Goal: Information Seeking & Learning: Learn about a topic

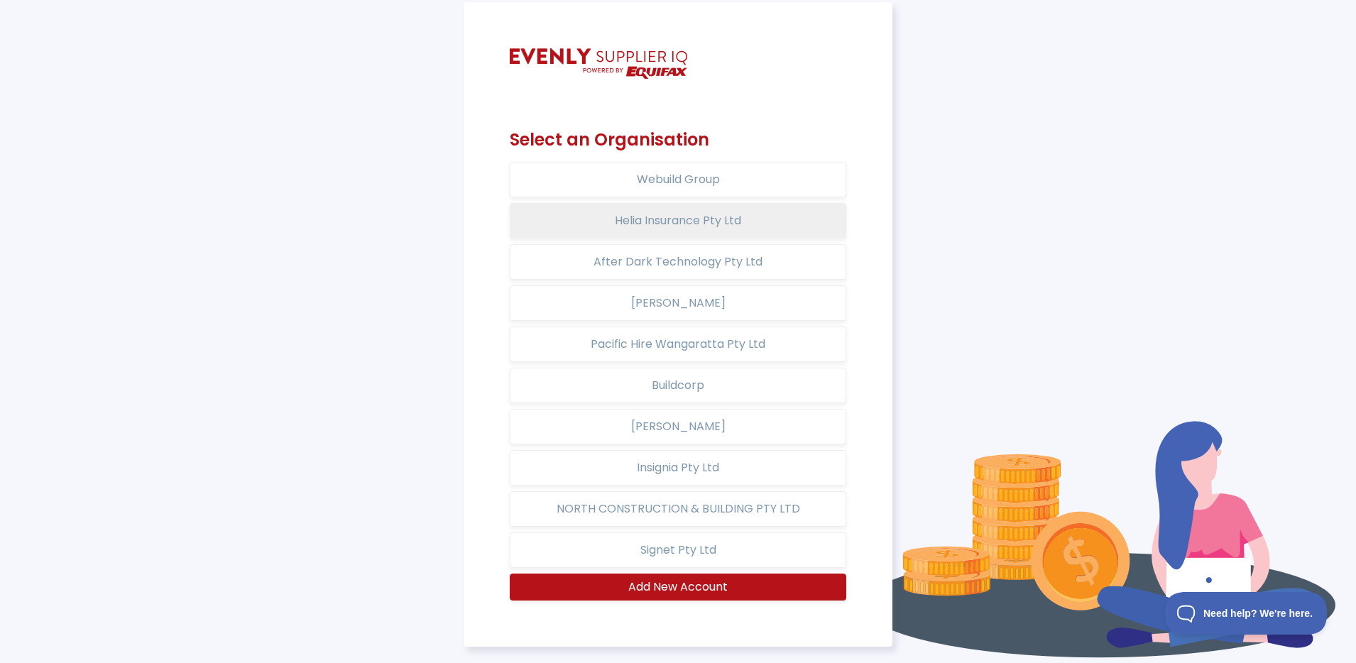
click at [714, 229] on button "Helia Insurance Pty Ltd" at bounding box center [678, 220] width 337 height 35
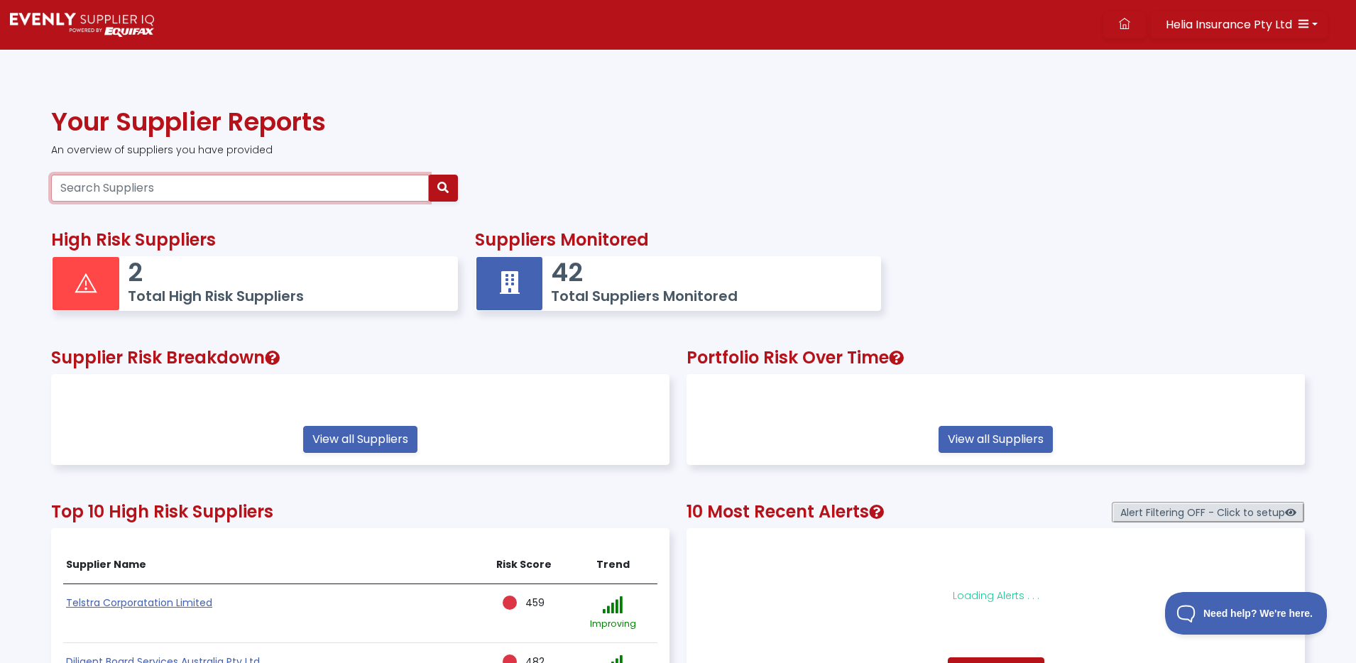
click at [281, 179] on input "Search Suppliers" at bounding box center [240, 188] width 378 height 27
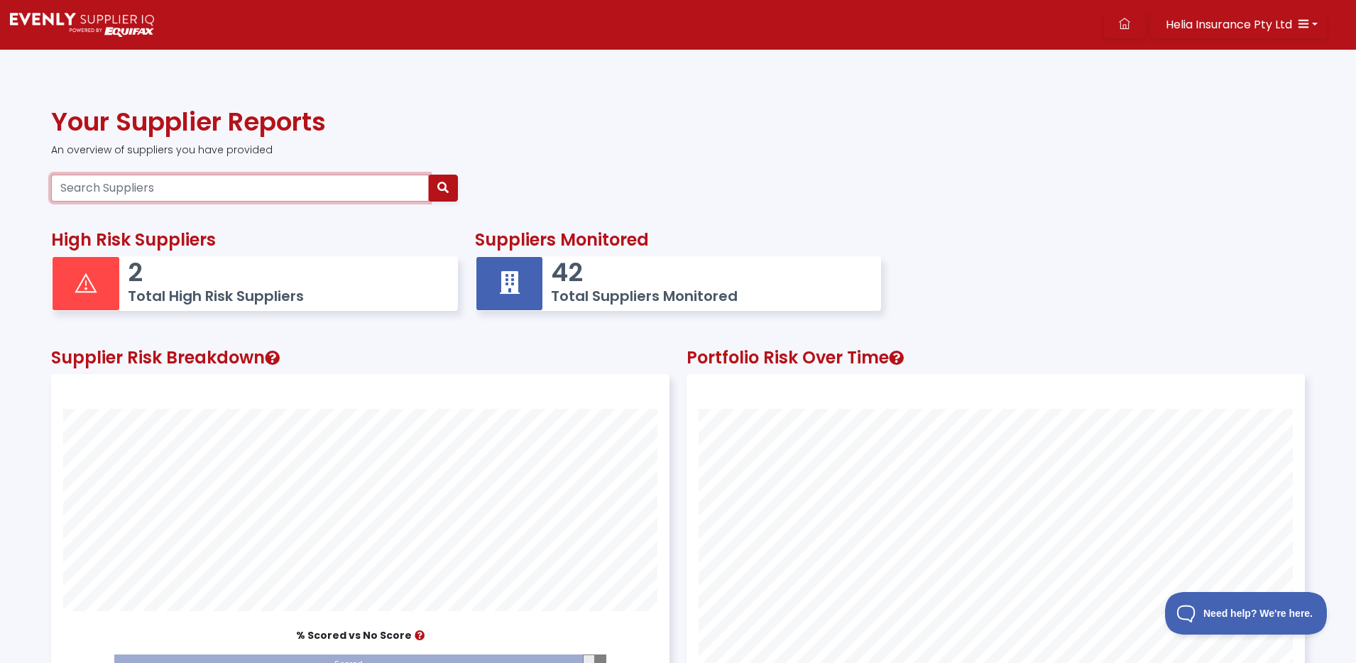
scroll to position [391, 617]
type input "openai"
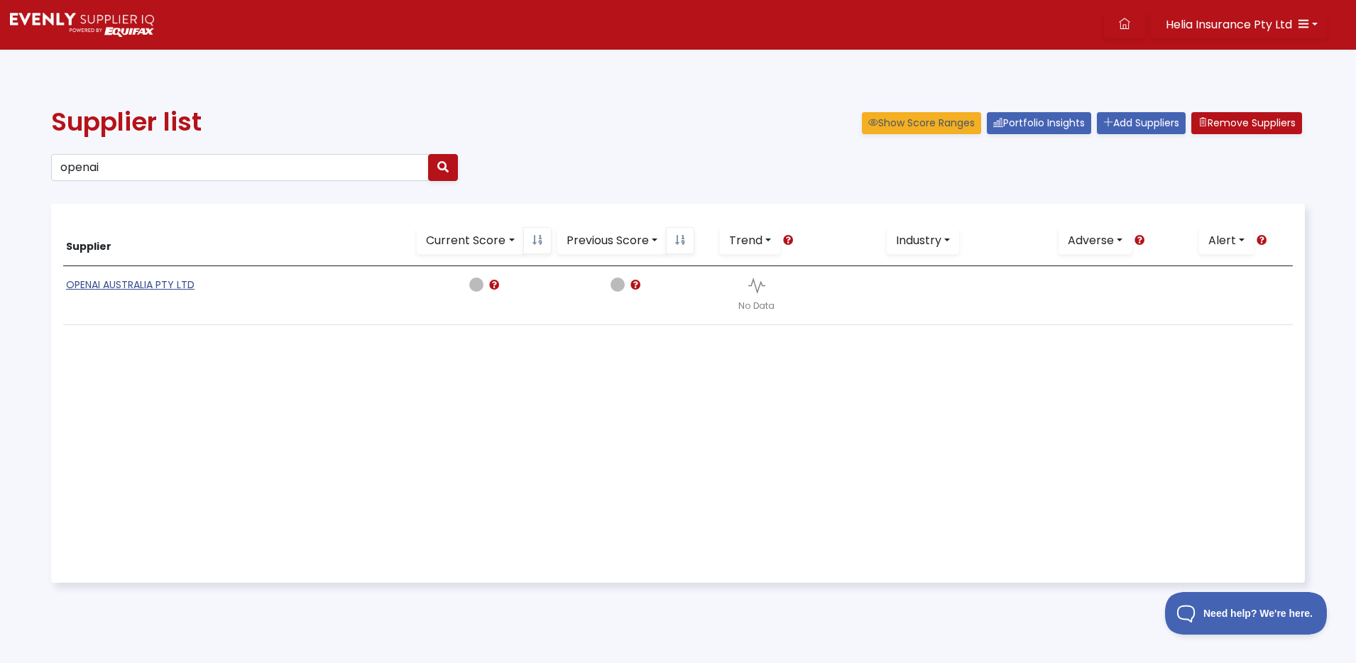
click at [166, 285] on link "OPENAI AUSTRALIA PTY LTD" at bounding box center [130, 285] width 129 height 14
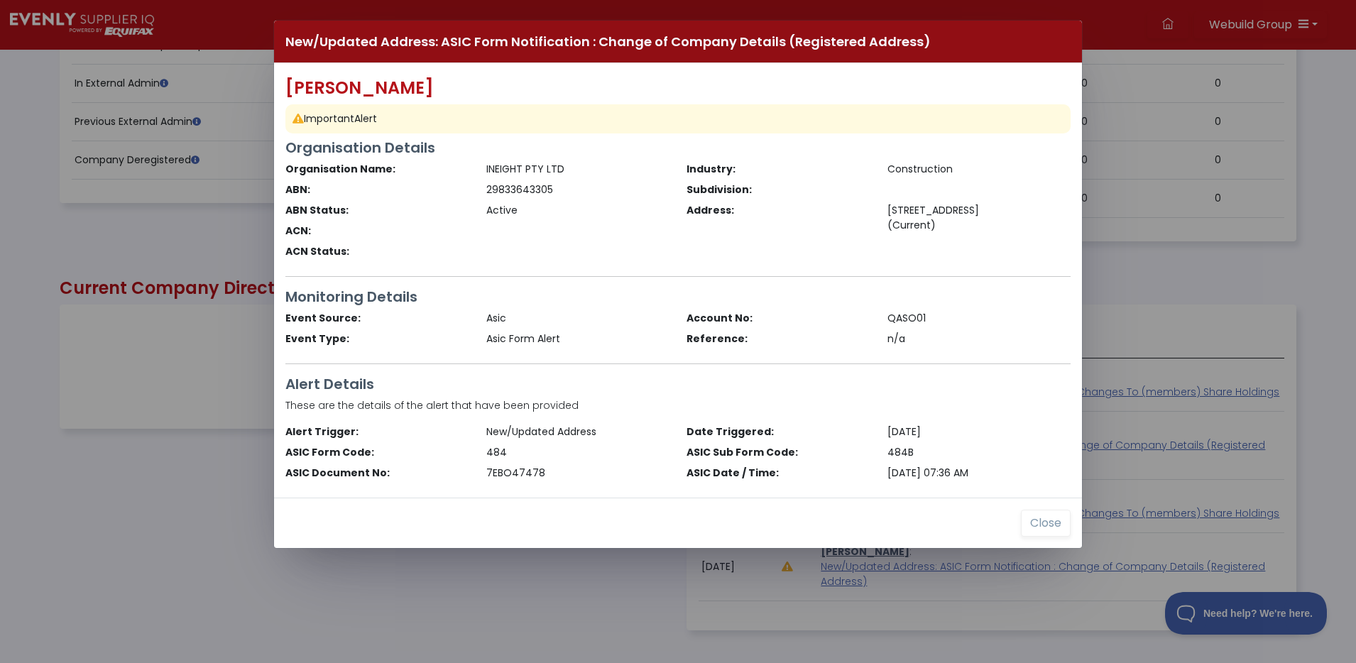
scroll to position [302, 1235]
